Goal: Task Accomplishment & Management: Use online tool/utility

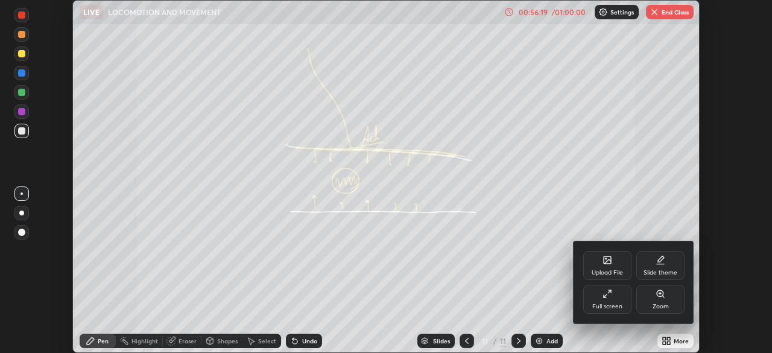
scroll to position [353, 772]
click at [604, 266] on div "Upload File" at bounding box center [607, 265] width 48 height 29
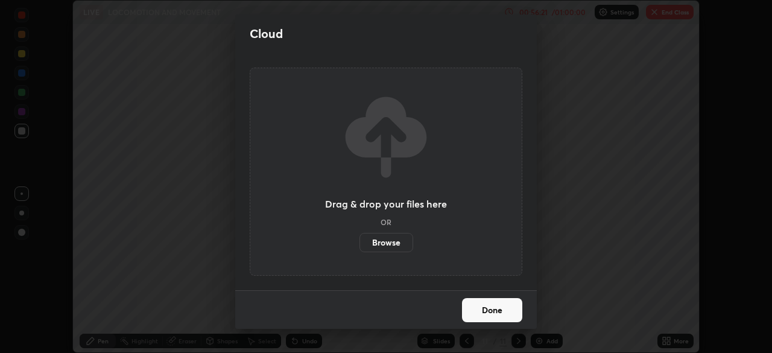
click at [389, 240] on label "Browse" at bounding box center [386, 242] width 54 height 19
click at [359, 240] on input "Browse" at bounding box center [359, 242] width 0 height 19
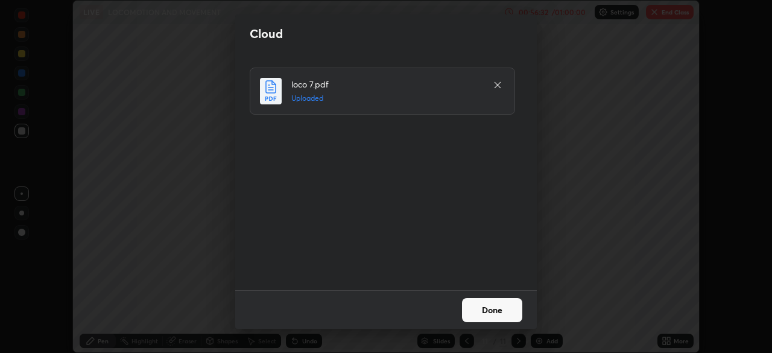
click at [488, 311] on button "Done" at bounding box center [492, 310] width 60 height 24
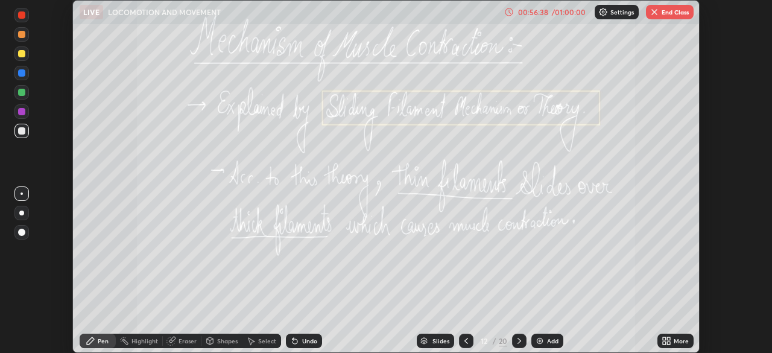
click at [662, 342] on icon at bounding box center [663, 342] width 3 height 3
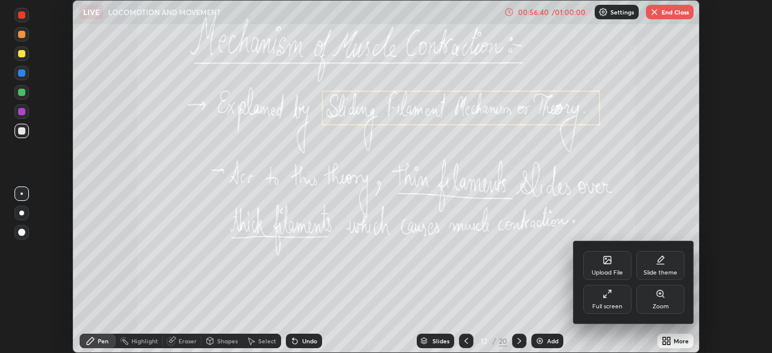
click at [657, 17] on div at bounding box center [386, 176] width 772 height 353
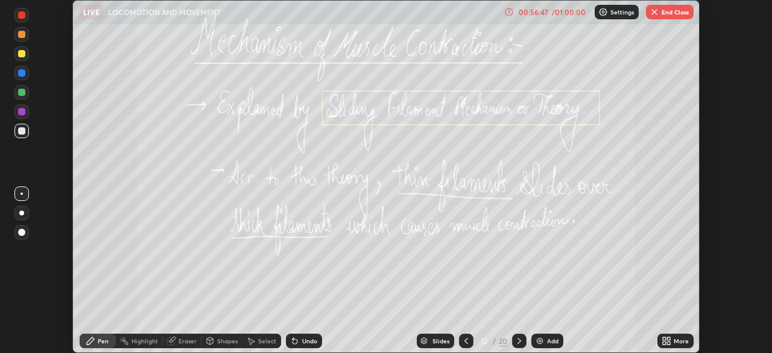
click at [673, 10] on button "End Class" at bounding box center [670, 12] width 48 height 14
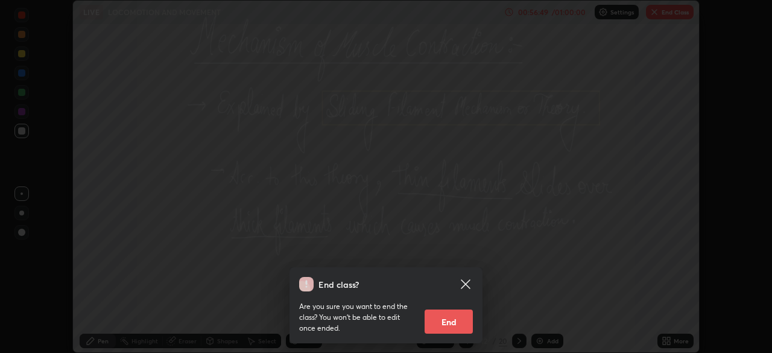
click at [453, 329] on button "End" at bounding box center [448, 321] width 48 height 24
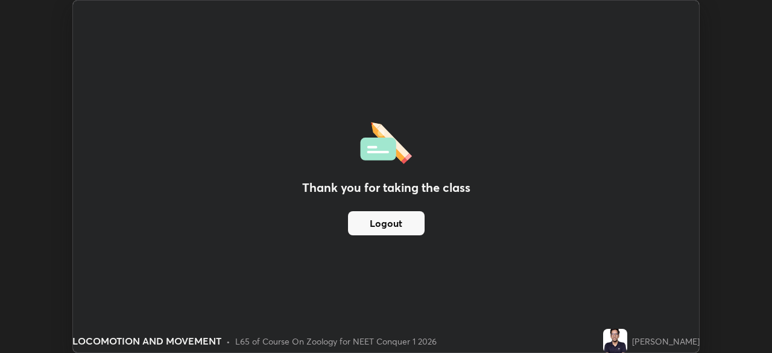
click at [399, 219] on button "Logout" at bounding box center [386, 223] width 77 height 24
